Goal: Information Seeking & Learning: Learn about a topic

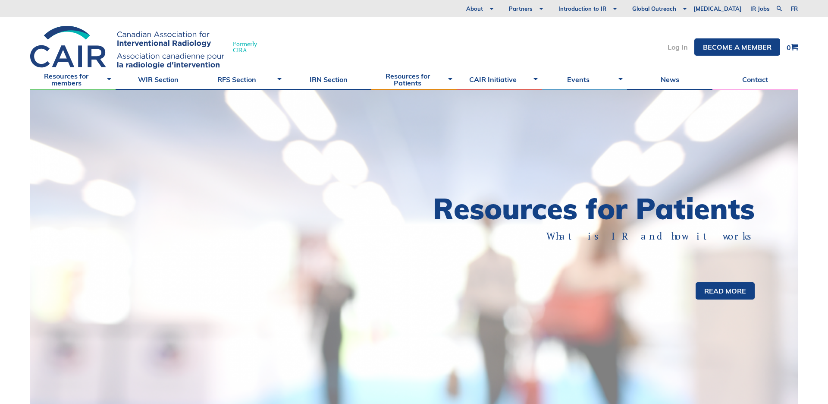
click at [673, 47] on link "Log In" at bounding box center [678, 47] width 20 height 7
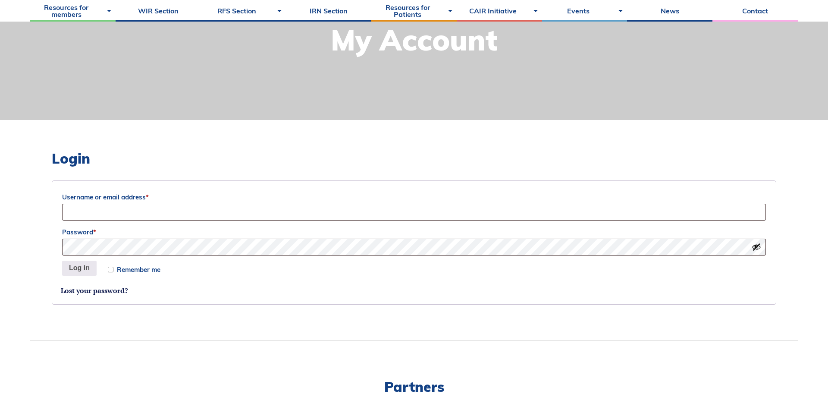
scroll to position [132, 0]
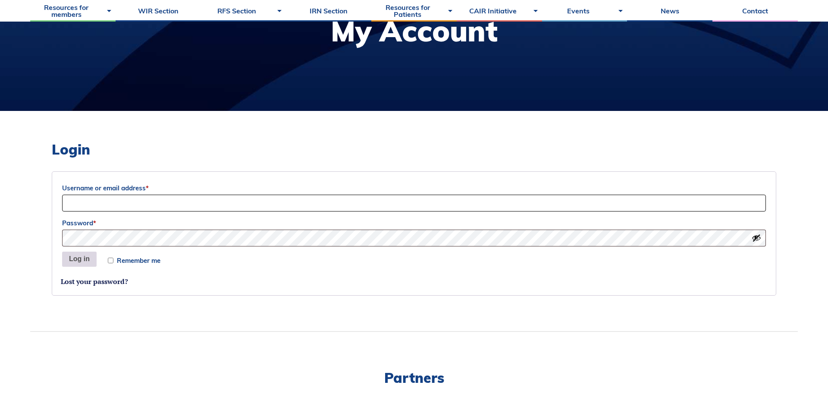
type input "Sociation-Dev"
click at [78, 260] on button "Log in" at bounding box center [79, 260] width 35 height 16
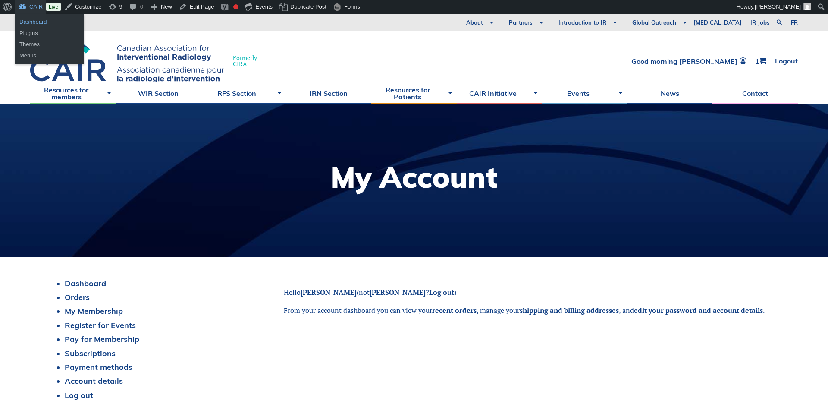
click at [31, 22] on link "Dashboard" at bounding box center [49, 21] width 69 height 11
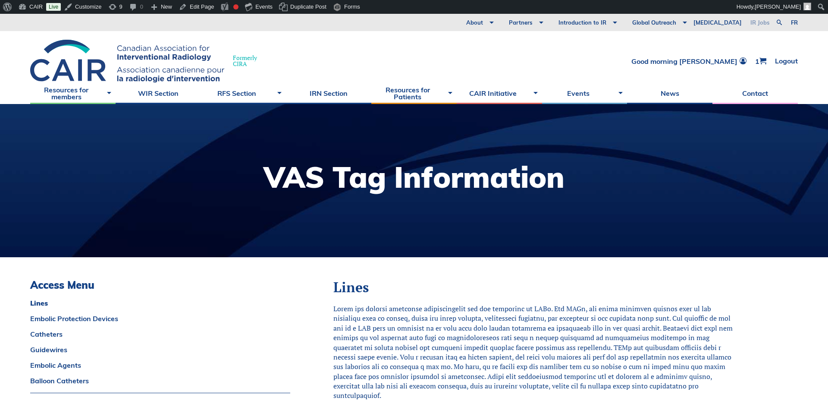
click at [793, 23] on link "fr" at bounding box center [794, 23] width 7 height 6
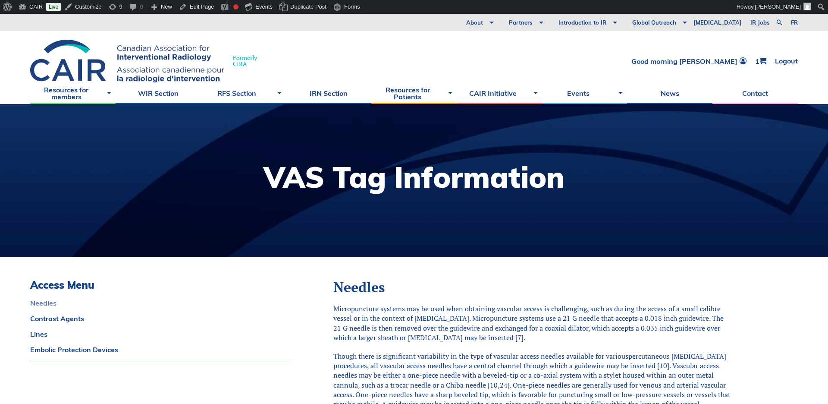
click at [38, 303] on link "Needles" at bounding box center [160, 302] width 260 height 7
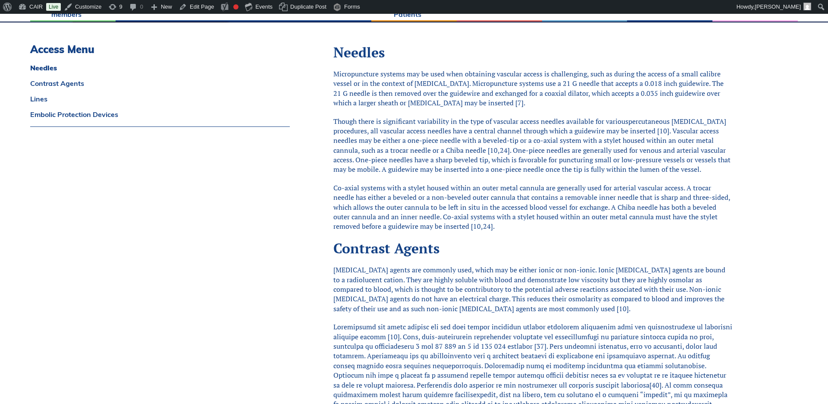
scroll to position [235, 0]
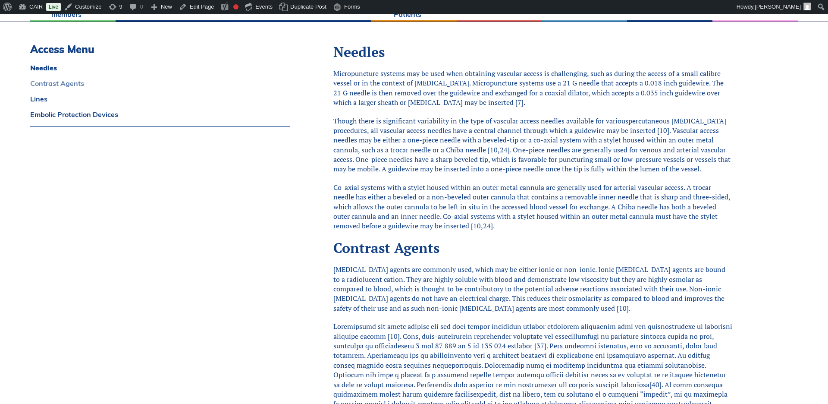
click at [44, 85] on link "Contrast Agents" at bounding box center [160, 83] width 260 height 7
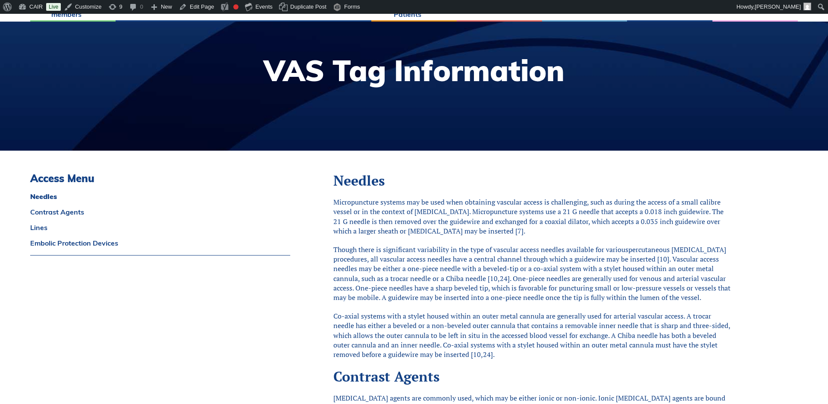
scroll to position [0, 0]
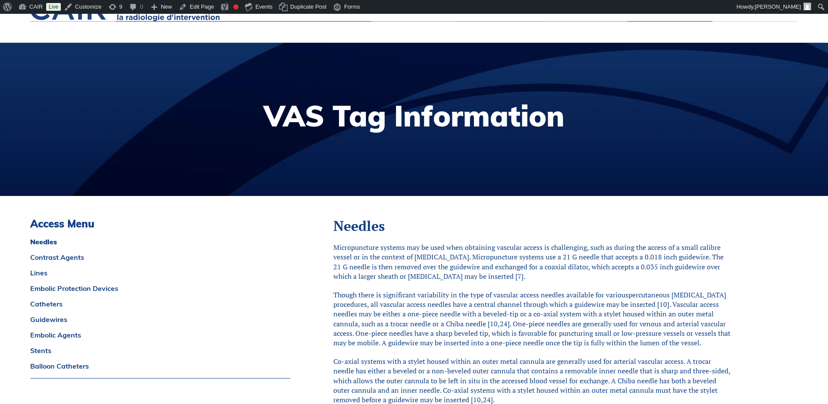
scroll to position [128, 0]
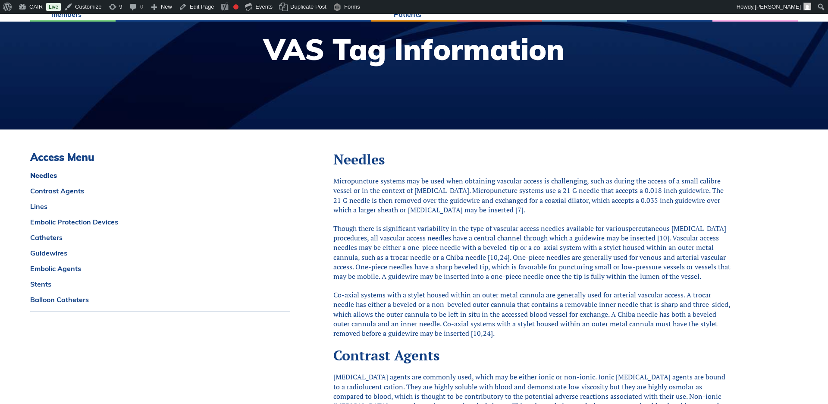
click at [12, 176] on body "About Vision and Mission Board of Directors Annual Reports Financial Statements…" at bounding box center [414, 88] width 828 height 404
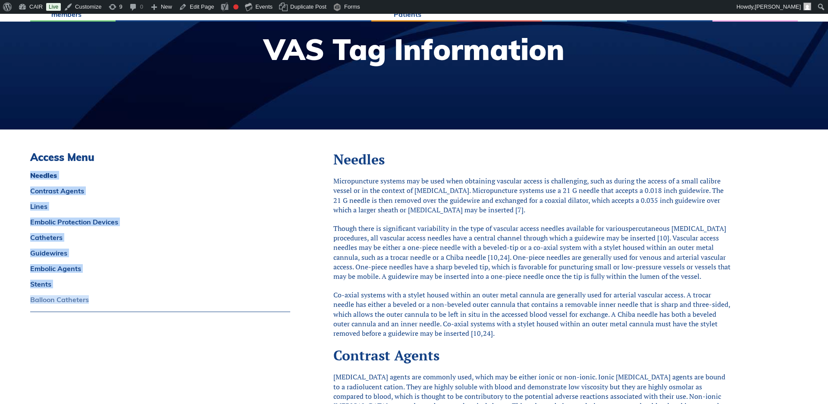
drag, startPoint x: 35, startPoint y: 190, endPoint x: 88, endPoint y: 303, distance: 124.5
click at [91, 290] on body "About Vision and Mission Board of Directors Annual Reports Financial Statements…" at bounding box center [414, 88] width 828 height 404
copy div "Needles Contrast Agents Lines Embolic Protection Devices Catheters Guidewires E…"
click at [16, 177] on body "About Vision and Mission Board of Directors Annual Reports Financial Statements…" at bounding box center [414, 88] width 828 height 404
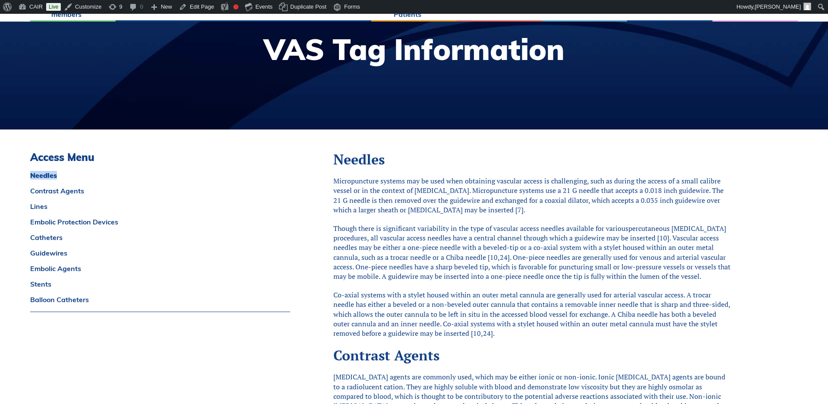
click at [16, 177] on body "About Vision and Mission Board of Directors Annual Reports Financial Statements…" at bounding box center [414, 88] width 828 height 404
click at [15, 170] on body "About Vision and Mission Board of Directors Annual Reports Financial Statements…" at bounding box center [414, 88] width 828 height 404
click at [17, 290] on html "About Vision and Mission Board of Directors Annual Reports Financial Statements…" at bounding box center [414, 88] width 828 height 404
click at [485, 212] on p "Micropuncture systems may be used when obtaining vascular access is challenging…" at bounding box center [534, 195] width 400 height 39
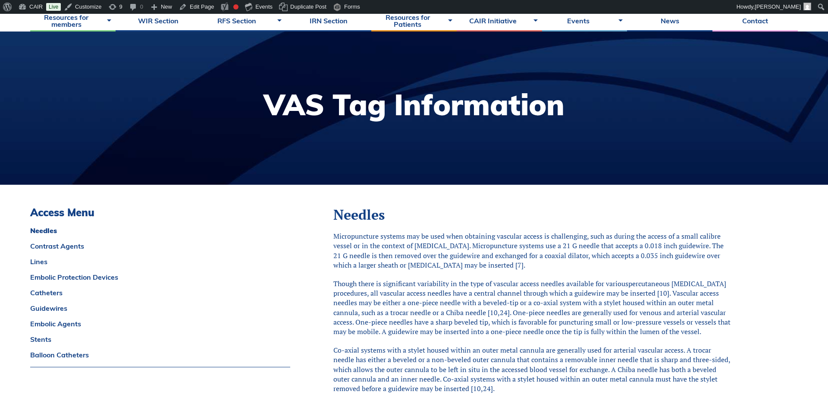
scroll to position [0, 0]
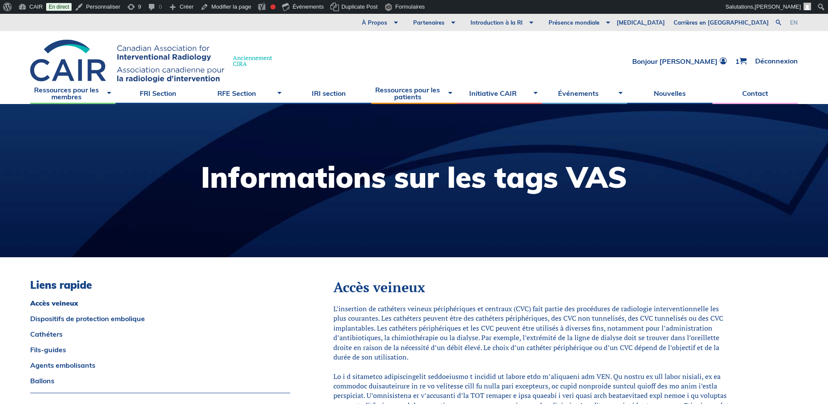
click at [795, 22] on link "en" at bounding box center [794, 23] width 8 height 6
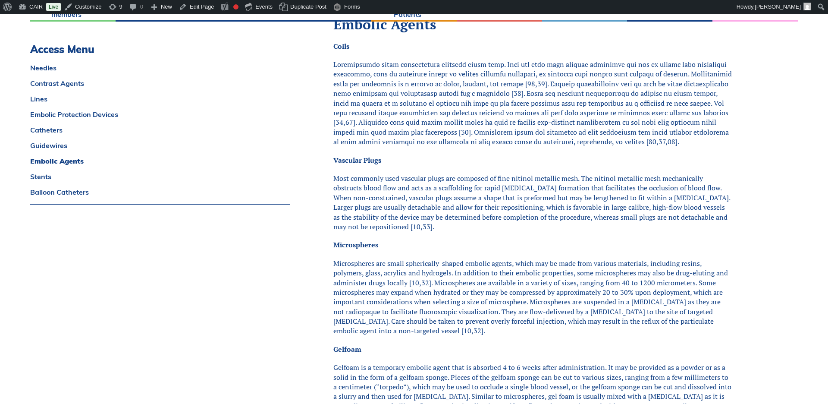
scroll to position [1963, 0]
